Goal: Transaction & Acquisition: Purchase product/service

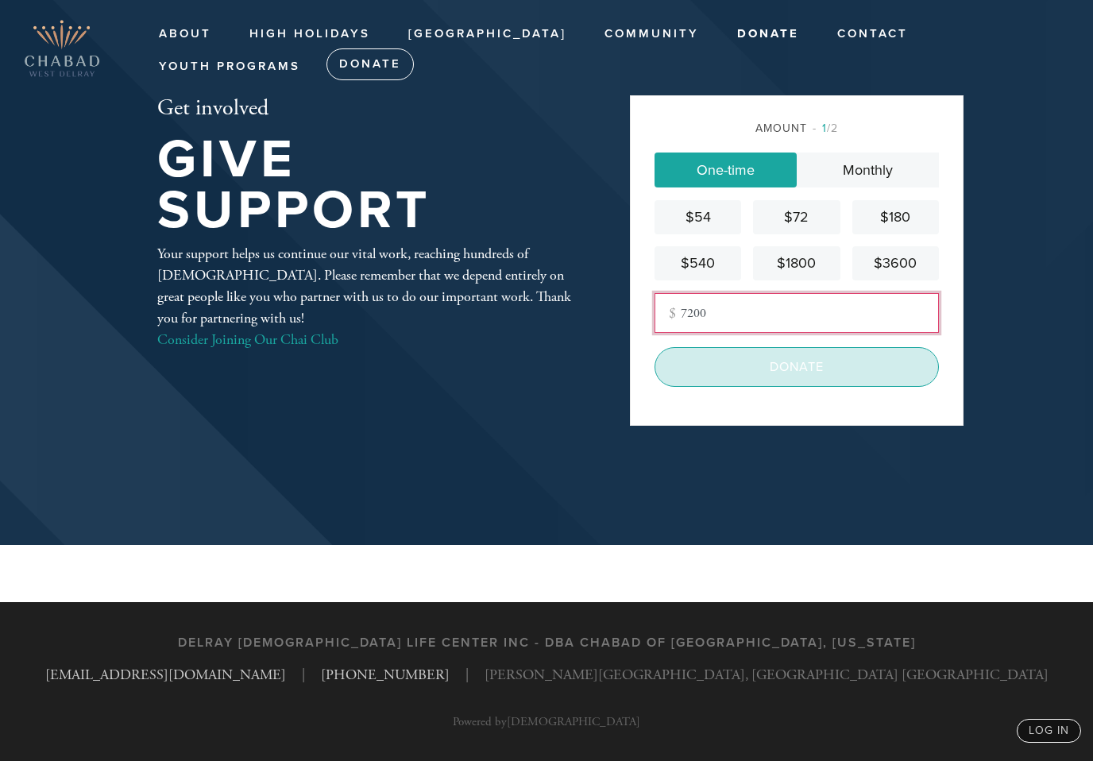
type input "7200"
click at [823, 349] on input "Donate" at bounding box center [797, 367] width 284 height 40
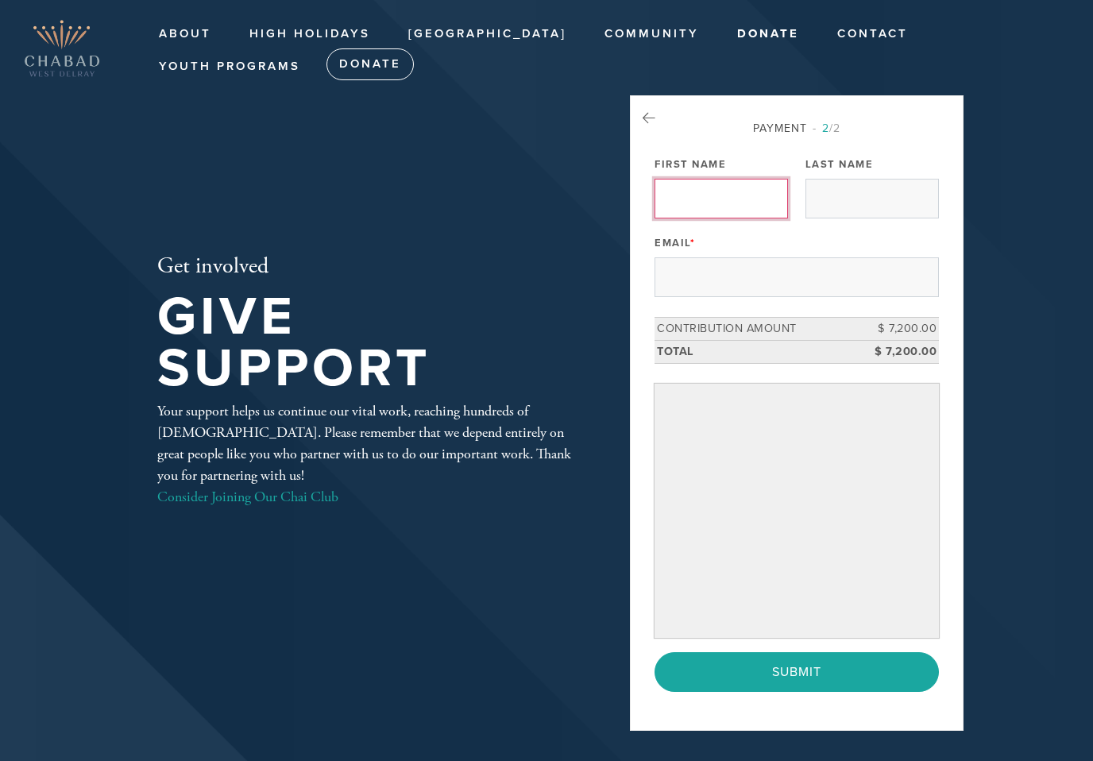
click at [733, 196] on input "First Name" at bounding box center [721, 199] width 133 height 40
type input "[PERSON_NAME]"
click at [851, 215] on input "Last Name" at bounding box center [871, 199] width 133 height 40
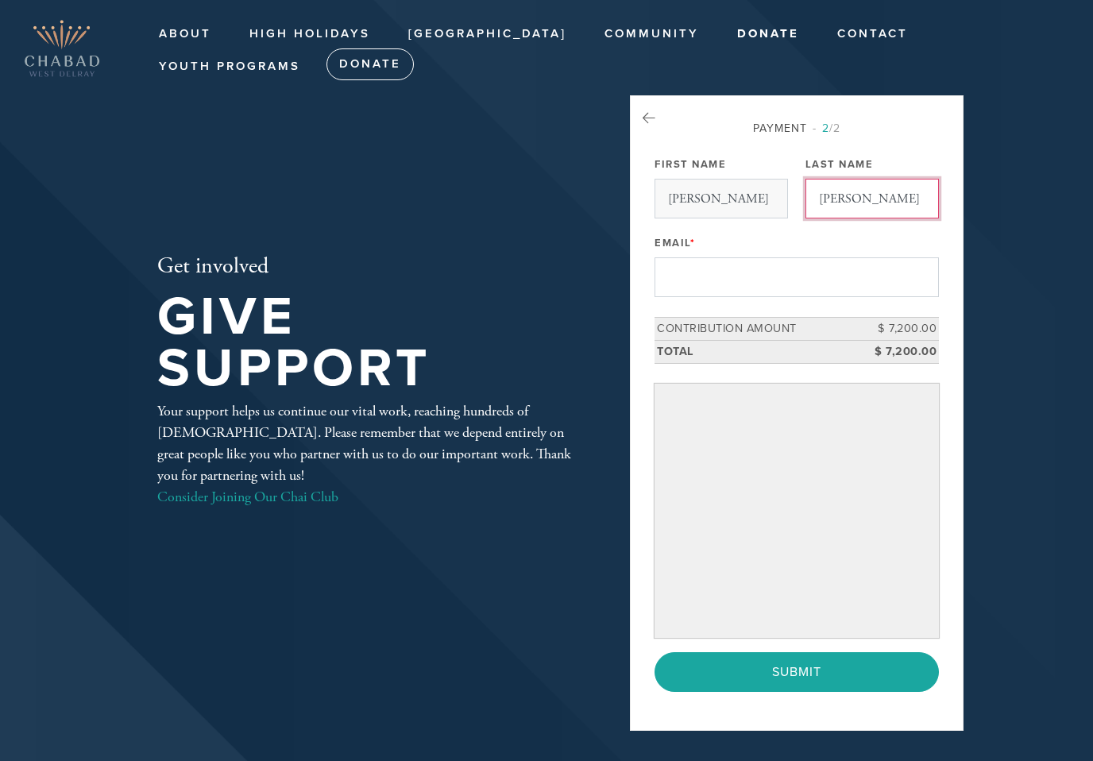
type input "[PERSON_NAME]"
click at [743, 271] on input "Email *" at bounding box center [797, 277] width 284 height 40
type input "[EMAIL_ADDRESS][DOMAIN_NAME]"
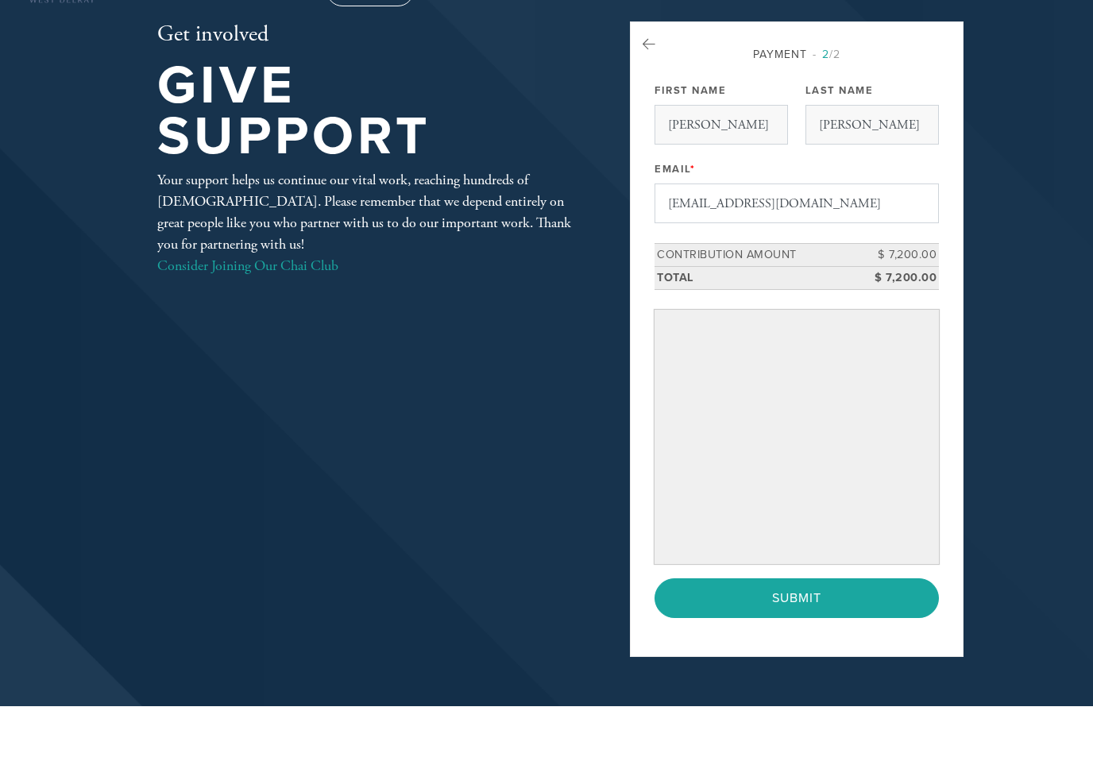
scroll to position [42, 0]
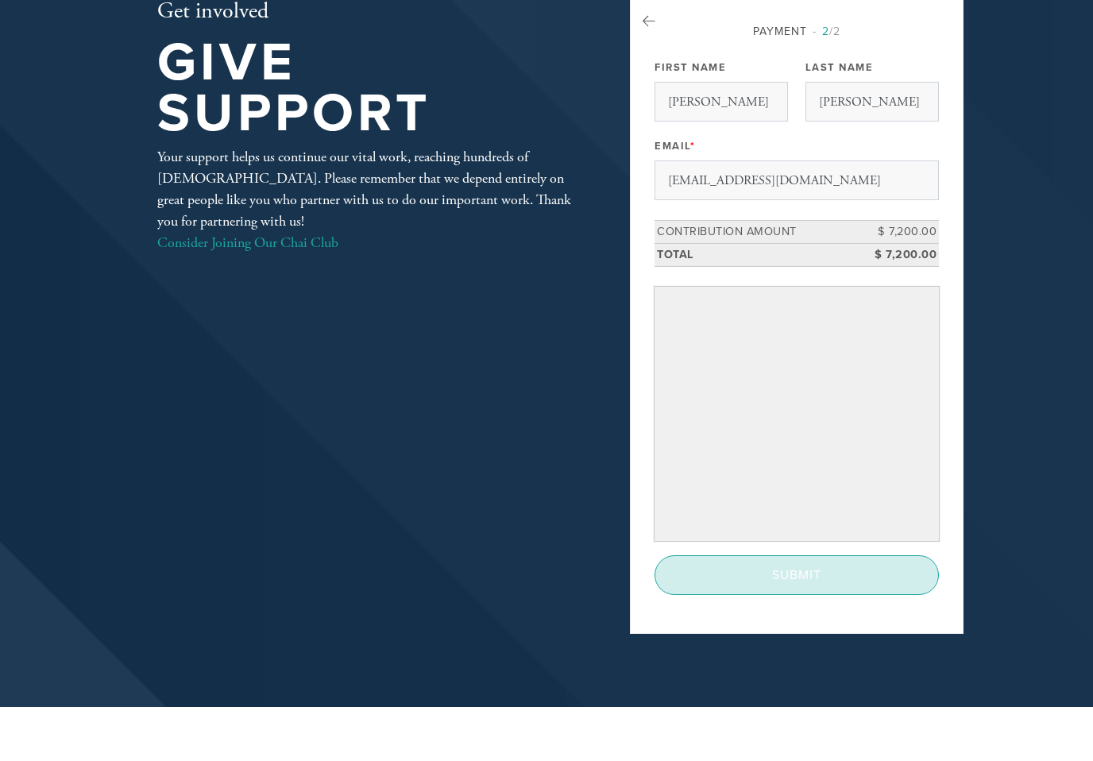
click at [790, 610] on input "Submit" at bounding box center [797, 630] width 284 height 40
